Goal: Transaction & Acquisition: Purchase product/service

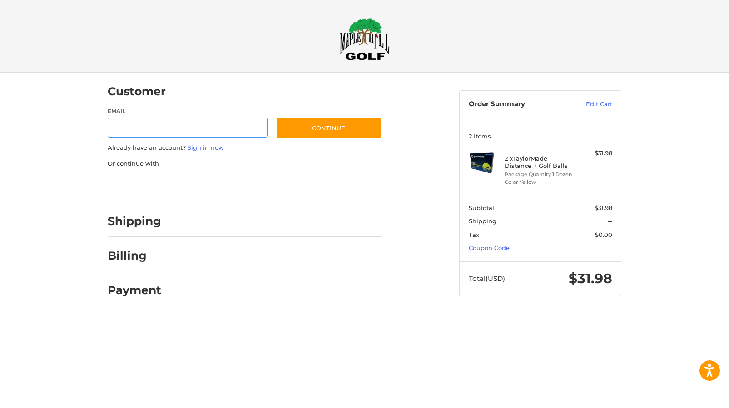
click at [185, 124] on input "Email" at bounding box center [188, 128] width 160 height 20
click at [308, 148] on p "Already have an account? Sign in now" at bounding box center [245, 148] width 274 height 9
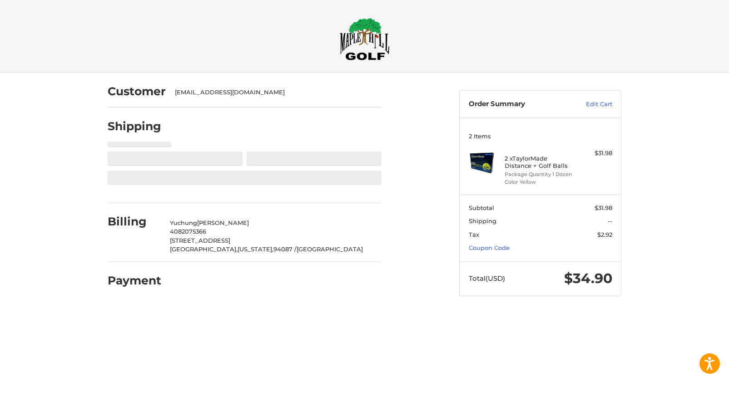
select select "**"
